Goal: Transaction & Acquisition: Purchase product/service

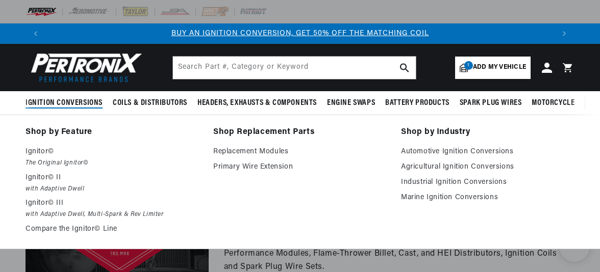
click at [69, 107] on span "Ignition Conversions" at bounding box center [63, 103] width 77 height 11
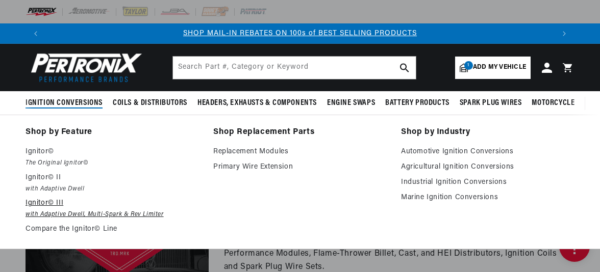
scroll to position [0, 1016]
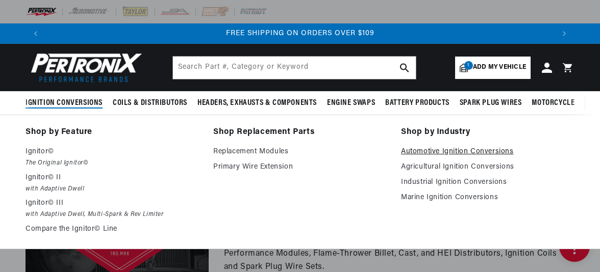
click at [421, 151] on link "Automotive Ignition Conversions" at bounding box center [487, 152] width 173 height 12
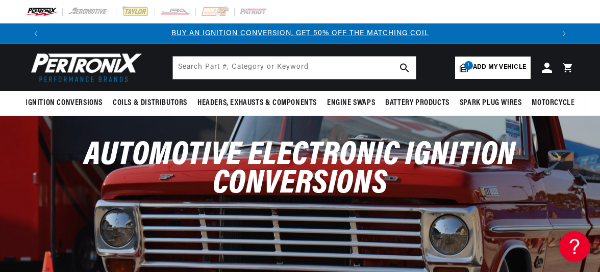
click at [458, 63] on link "1 Add my vehicle" at bounding box center [492, 68] width 75 height 22
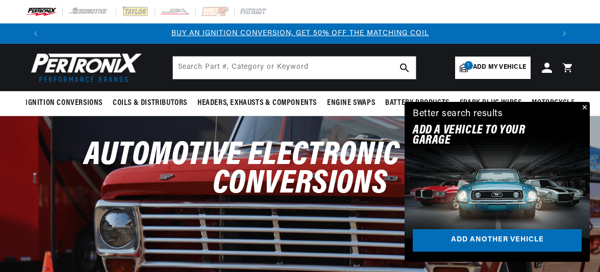
click at [584, 106] on button "Close" at bounding box center [583, 108] width 12 height 12
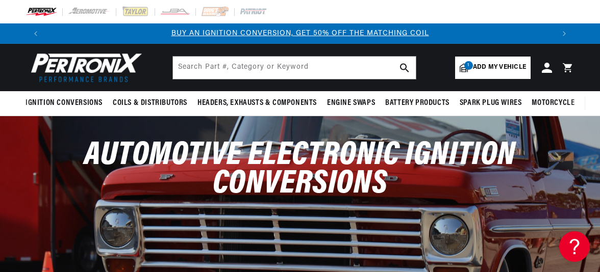
click at [464, 72] on icon at bounding box center [463, 67] width 8 height 9
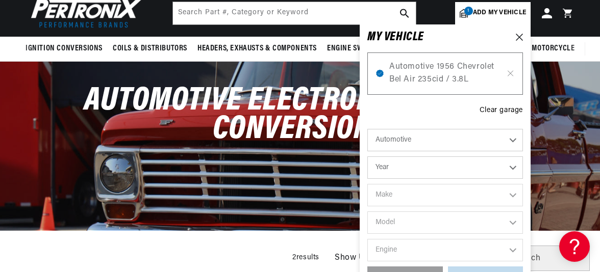
scroll to position [0, 508]
click at [425, 167] on select "Year 2022 2021 2020 2019 2018 2017 2016 2015 2014 2013 2012 2011 2010 2009 2008…" at bounding box center [445, 168] width 156 height 22
select select "1974"
click at [367, 157] on select "Year 2022 2021 2020 2019 2018 2017 2016 2015 2014 2013 2012 2011 2010 2009 2008…" at bounding box center [445, 168] width 156 height 22
select select "1974"
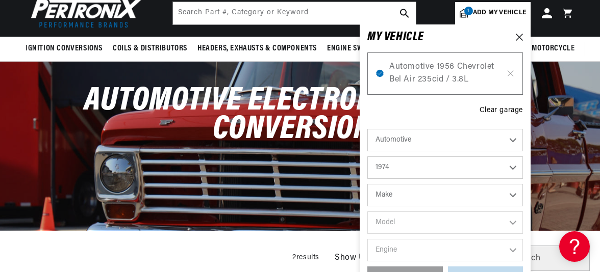
click at [441, 193] on select "Make Alfa Romeo American Motors Aston Martin Audi Austin Avanti BMW Buick Cadil…" at bounding box center [445, 195] width 156 height 22
select select "International"
click at [367, 184] on select "Make Alfa Romeo American Motors Aston Martin Audi Austin Avanti BMW Buick Cadil…" at bounding box center [445, 195] width 156 height 22
select select "International"
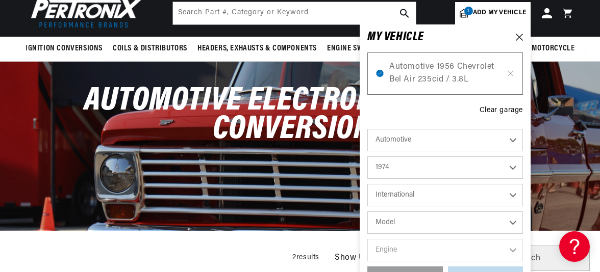
click at [423, 222] on select "Model 100 200 MHC1310 MS1210 Scout II" at bounding box center [445, 223] width 156 height 22
click at [513, 72] on icon at bounding box center [510, 73] width 9 height 8
select select "1974"
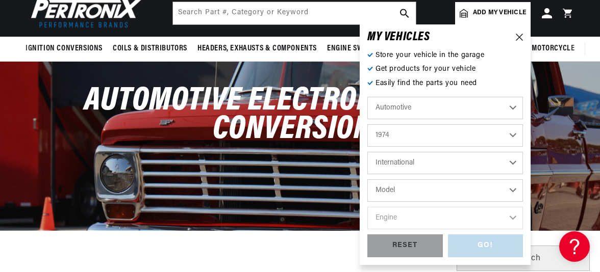
scroll to position [0, 508]
click at [436, 164] on select "Alfa Romeo American Motors Aston Martin Audi Austin Avanti BMW Buick Cadillac C…" at bounding box center [445, 163] width 156 height 22
click at [367, 152] on select "Alfa Romeo American Motors Aston Martin Audi Austin Avanti BMW Buick Cadillac C…" at bounding box center [445, 163] width 156 height 22
select select "IHC-Truck"
click at [413, 184] on select "Model All models" at bounding box center [445, 191] width 156 height 22
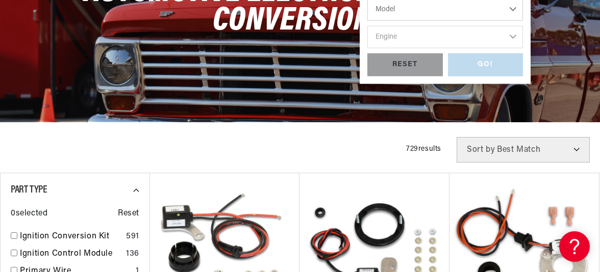
scroll to position [55, 0]
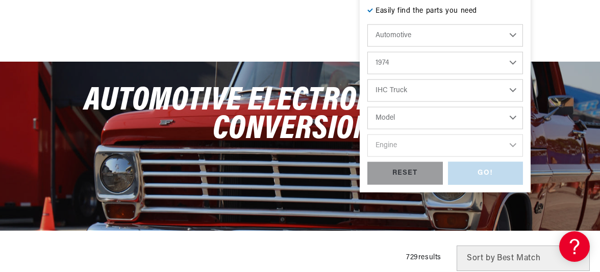
click at [432, 112] on select "Model All models" at bounding box center [445, 118] width 156 height 22
select select "All-models"
click at [367, 107] on select "Model All models" at bounding box center [445, 118] width 156 height 22
select select "All-models"
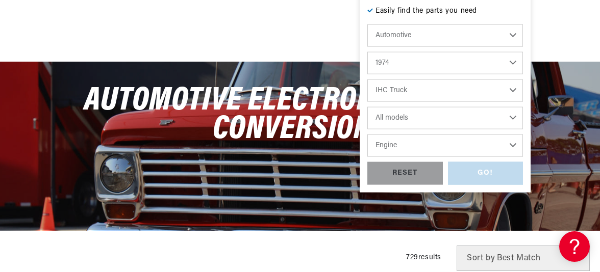
click at [405, 142] on select "Engine 4 8 404, 446" at bounding box center [445, 146] width 156 height 22
select select "404,-446"
click at [367, 135] on select "Engine 4 8 404, 446" at bounding box center [445, 146] width 156 height 22
select select "404,-446"
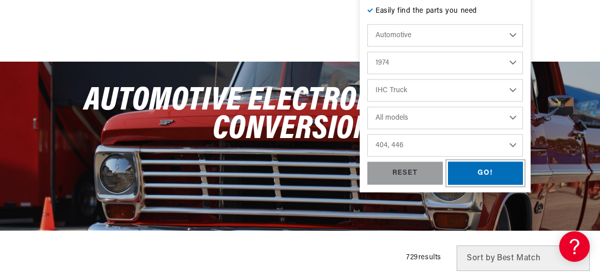
click at [477, 169] on div "GO!" at bounding box center [485, 173] width 75 height 23
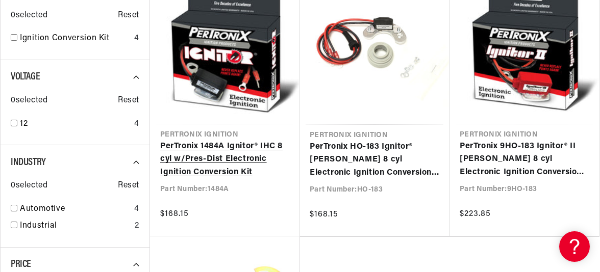
scroll to position [0, 1016]
click at [206, 149] on link "PerTronix 1484A Ignitor® IHC 8 cyl w/Pres-Dist Electronic Ignition Conversion K…" at bounding box center [224, 159] width 129 height 39
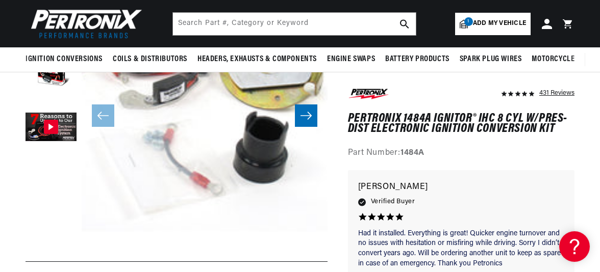
scroll to position [109, 0]
